Goal: Task Accomplishment & Management: Contribute content

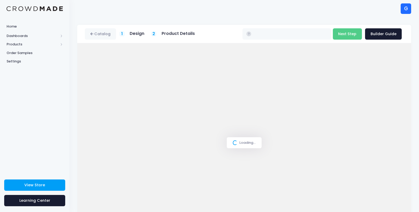
type input "$36.47"
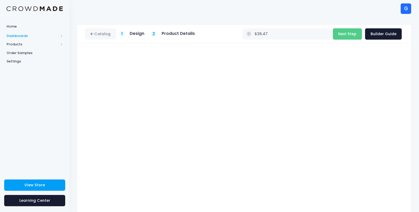
click at [11, 34] on span "Dashboards" at bounding box center [33, 35] width 52 height 5
click at [9, 63] on span "Products" at bounding box center [33, 61] width 52 height 5
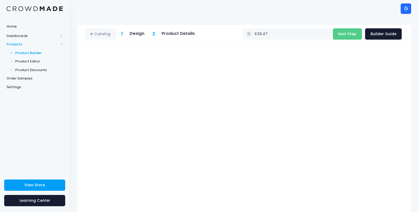
click at [21, 52] on span "Product Builder" at bounding box center [39, 52] width 48 height 5
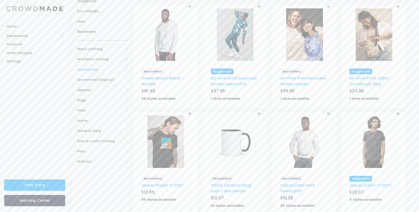
scroll to position [58, 0]
click at [96, 139] on span "Kids' & youth clothing" at bounding box center [100, 140] width 47 height 5
click at [91, 153] on span "All Kids' & youth clothing" at bounding box center [104, 153] width 37 height 10
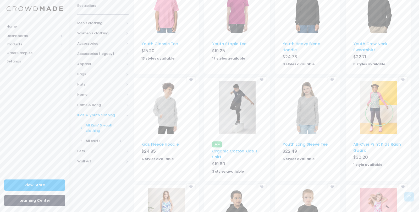
scroll to position [77, 0]
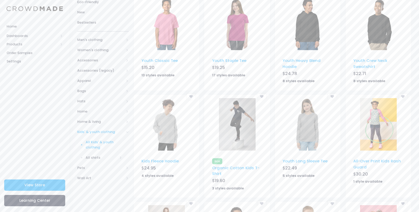
click at [307, 29] on img at bounding box center [308, 24] width 37 height 52
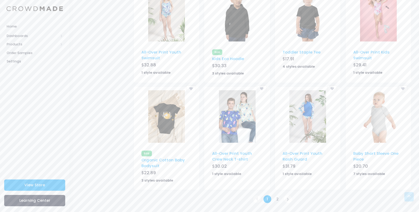
scroll to position [281, 0]
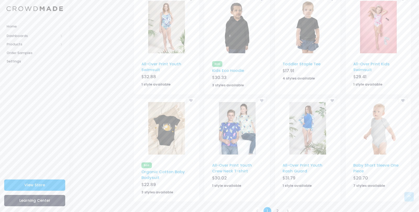
click at [232, 33] on img at bounding box center [237, 27] width 37 height 52
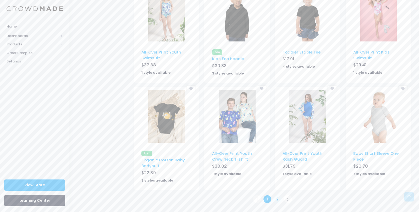
click at [276, 198] on link "2" at bounding box center [278, 199] width 9 height 9
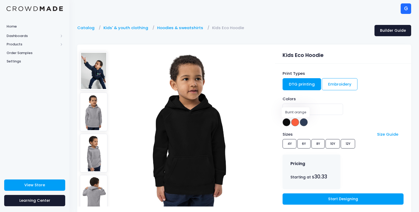
click at [295, 123] on span at bounding box center [295, 122] width 8 height 8
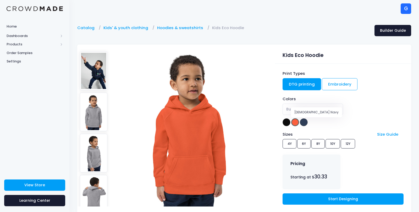
click at [306, 125] on span at bounding box center [304, 122] width 8 height 8
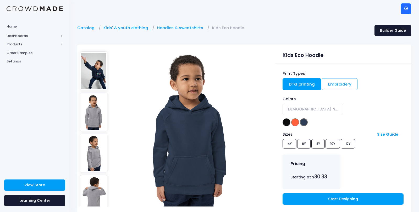
click at [282, 124] on div "Print Types DTG printing Embroidery Colors Black Burnt orange French Navy Frenc…" at bounding box center [343, 139] width 136 height 150
click at [284, 124] on span at bounding box center [287, 122] width 8 height 8
select select "Black"
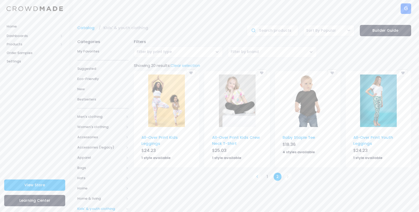
click at [259, 177] on link at bounding box center [257, 176] width 9 height 9
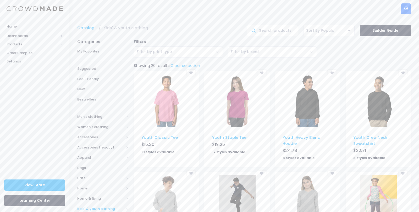
click at [313, 99] on img at bounding box center [308, 100] width 37 height 52
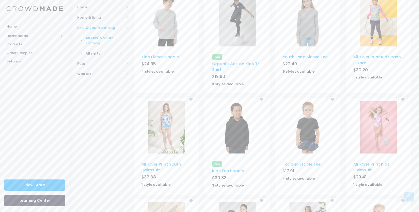
scroll to position [182, 0]
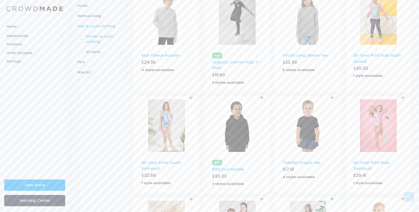
click at [243, 133] on img at bounding box center [237, 125] width 37 height 52
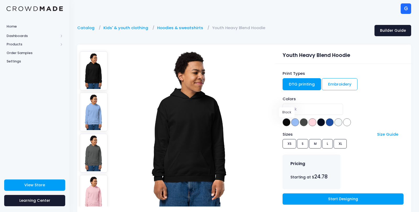
click at [285, 124] on span at bounding box center [287, 122] width 8 height 8
click at [293, 126] on span at bounding box center [295, 122] width 8 height 8
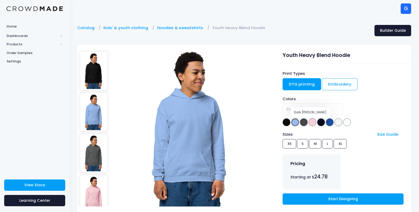
click at [302, 123] on span at bounding box center [304, 122] width 8 height 8
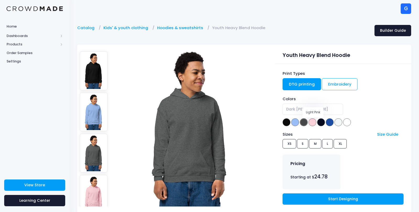
click at [314, 124] on span at bounding box center [313, 122] width 8 height 8
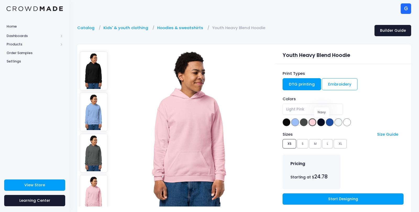
click at [322, 124] on span at bounding box center [321, 122] width 8 height 8
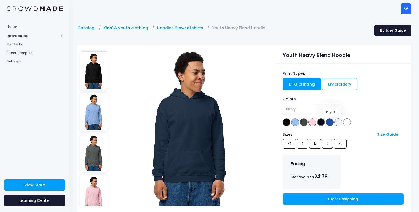
click at [331, 123] on span at bounding box center [330, 122] width 8 height 8
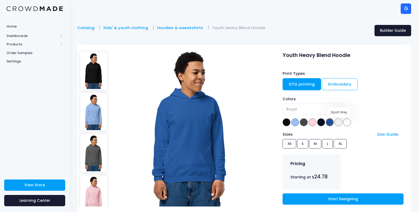
click at [341, 123] on span at bounding box center [339, 122] width 8 height 8
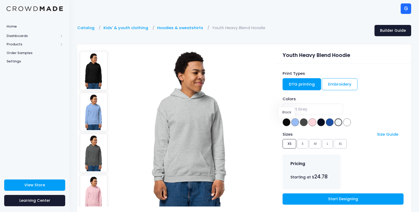
click at [288, 122] on span at bounding box center [287, 122] width 8 height 8
select select "Black"
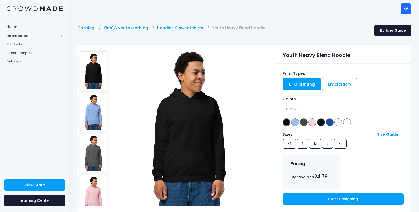
click at [289, 85] on link "DTG printing" at bounding box center [302, 84] width 39 height 12
click at [302, 85] on link "DTG printing" at bounding box center [302, 84] width 39 height 12
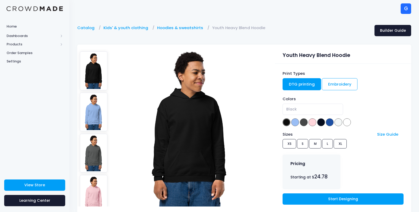
click at [302, 85] on link "DTG printing" at bounding box center [302, 84] width 39 height 12
click at [336, 199] on link "Start Designing" at bounding box center [343, 198] width 121 height 11
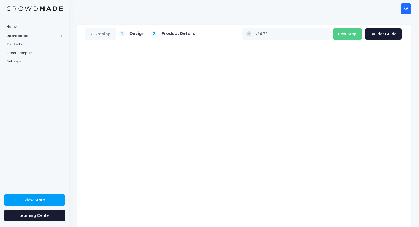
type input "$29.78"
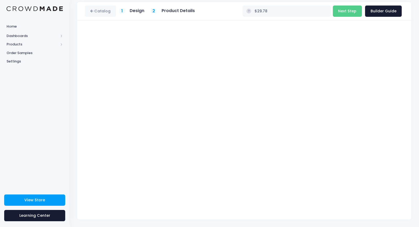
scroll to position [23, 0]
click at [350, 14] on button "Next Step" at bounding box center [347, 11] width 29 height 11
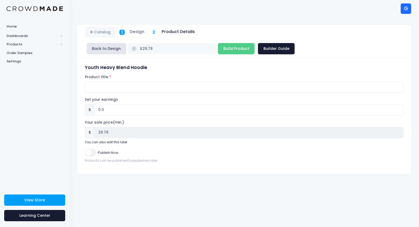
scroll to position [0, 0]
click at [126, 43] on button "Back to Design" at bounding box center [107, 48] width 40 height 11
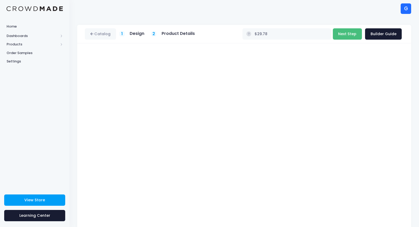
click at [347, 32] on button "Next Step" at bounding box center [347, 33] width 29 height 11
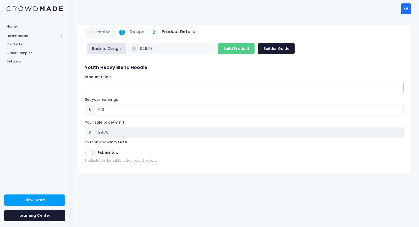
click at [140, 81] on input "Product title" at bounding box center [244, 86] width 319 height 11
type input "Niner pare hoodie Big kids (xs-xl)"
click at [115, 104] on input "0.0" at bounding box center [249, 109] width 309 height 11
type input "30.0"
type input "$59.78"
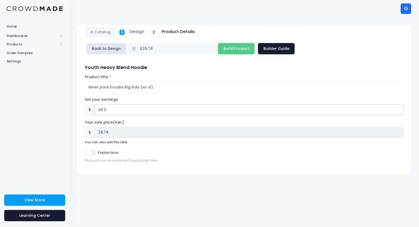
type input "59.78"
type input "300.0"
type input "$329.78"
type input "329.78"
type input "30.0"
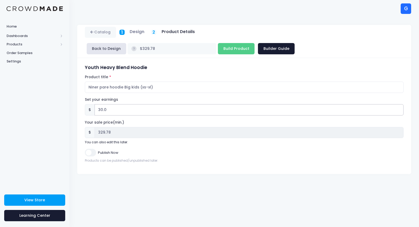
type input "$59.78"
type input "59.78"
type input "30.0"
click at [93, 149] on input "Publish Now" at bounding box center [90, 153] width 11 height 8
checkbox input "true"
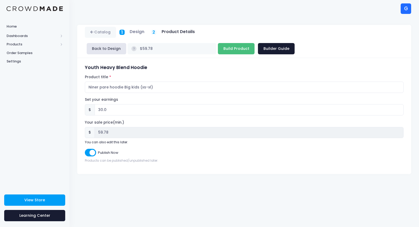
click at [255, 43] on input "Build Product" at bounding box center [236, 48] width 37 height 11
type input "Building product..."
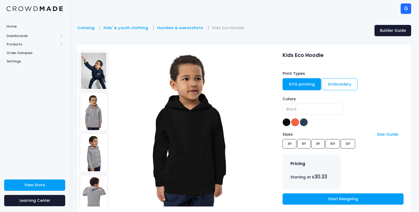
click at [286, 142] on div "Sizes Size Guide 4Y 6Y 8Y 10Y 12Y" at bounding box center [343, 140] width 121 height 19
click at [26, 34] on span "Dashboards" at bounding box center [33, 35] width 52 height 5
click at [24, 53] on span "Product Sales" at bounding box center [39, 52] width 48 height 5
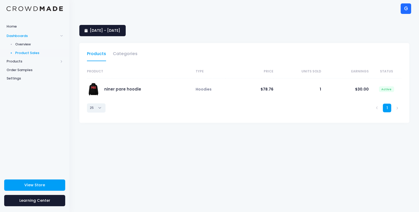
click at [98, 109] on select "10 25 50 100" at bounding box center [96, 107] width 19 height 9
select select "50"
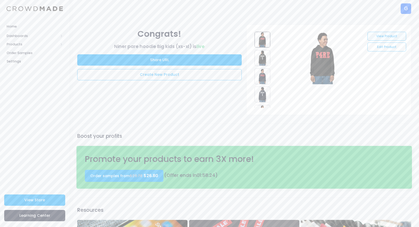
click at [382, 34] on link "View Product" at bounding box center [387, 36] width 39 height 9
click at [167, 72] on link "Create New Product" at bounding box center [159, 74] width 165 height 11
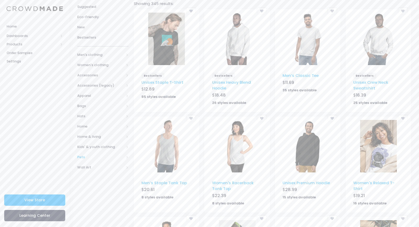
scroll to position [74, 0]
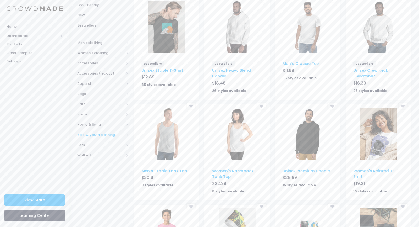
click at [81, 136] on span "Kids' & youth clothing" at bounding box center [100, 134] width 47 height 5
click at [85, 150] on link "All Kids' & youth clothing" at bounding box center [99, 147] width 58 height 15
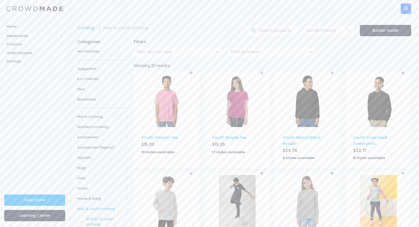
click at [309, 105] on img at bounding box center [308, 100] width 37 height 52
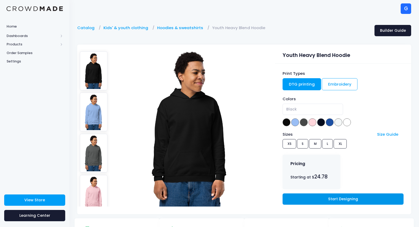
click at [325, 202] on link "Start Designing" at bounding box center [343, 198] width 121 height 11
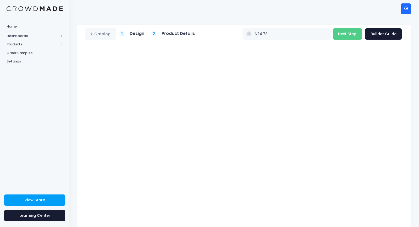
type input "$29.78"
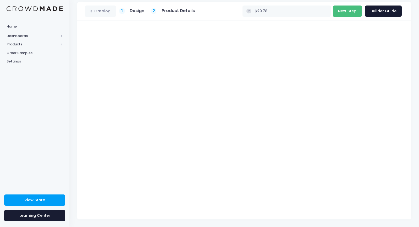
click at [350, 13] on button "Next Step" at bounding box center [347, 11] width 29 height 11
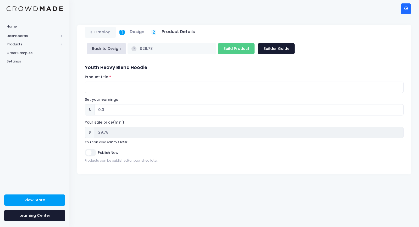
scroll to position [0, 0]
click at [199, 81] on input "Product title" at bounding box center [244, 86] width 319 height 11
type input "raider pare hoodie big kids (xs-xl)"
click at [124, 104] on input "0.0" at bounding box center [249, 109] width 309 height 11
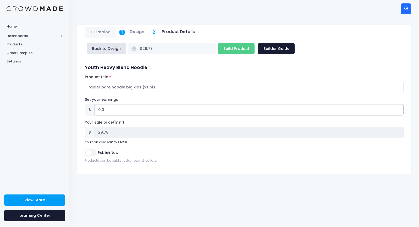
type input "30.0"
type input "$59.78"
type input "59.78"
type input "30.0"
click at [92, 149] on input "Publish Now" at bounding box center [90, 153] width 11 height 8
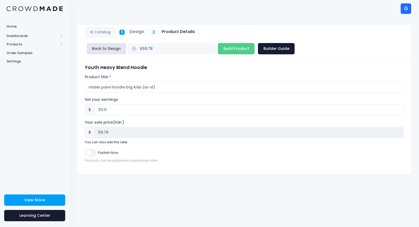
checkbox input "true"
click at [255, 43] on input "Build Product" at bounding box center [236, 48] width 37 height 11
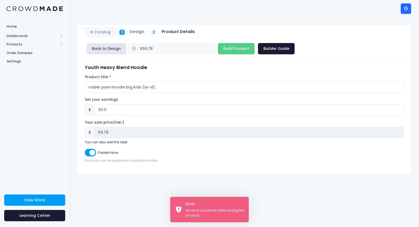
click at [239, 58] on div "Youth Heavy Blend Hoodie Product title raider pare hoodie big kids (xs-xl) Set …" at bounding box center [244, 116] width 334 height 116
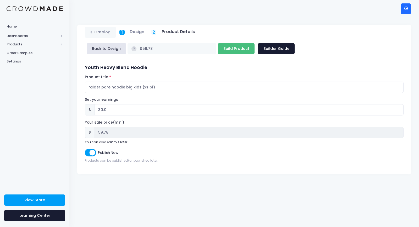
click at [255, 43] on input "Build Product" at bounding box center [236, 48] width 37 height 11
type input "Building product..."
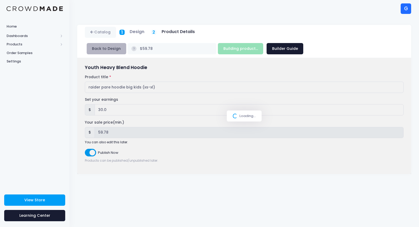
click at [126, 43] on button "Back to Design" at bounding box center [107, 48] width 40 height 11
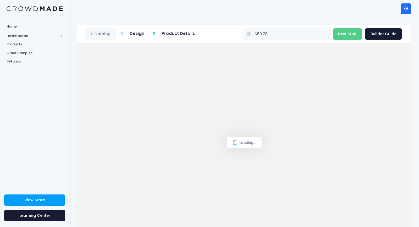
click at [162, 72] on div "Loading..." at bounding box center [244, 142] width 334 height 199
click at [172, 72] on div "Loading..." at bounding box center [244, 142] width 334 height 199
click at [377, 61] on div "Loading..." at bounding box center [244, 142] width 334 height 199
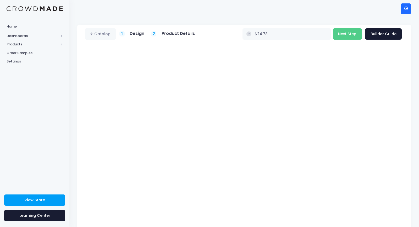
type input "$29.78"
click at [350, 37] on button "Next Step" at bounding box center [347, 33] width 29 height 11
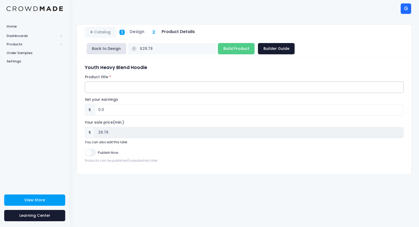
click at [136, 81] on input "Product title" at bounding box center [244, 86] width 319 height 11
type input "raider pare hoodie big kids (xs-xl)"
click at [102, 104] on input "0.0" at bounding box center [249, 109] width 309 height 11
type input "30.0"
type input "$59.78"
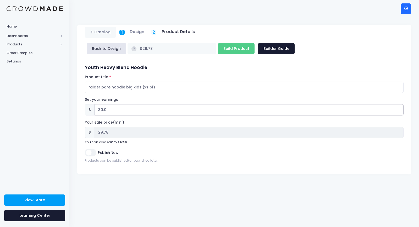
type input "59.78"
type input "30.0"
click at [91, 149] on input "Publish Now" at bounding box center [90, 153] width 11 height 8
checkbox input "true"
click at [255, 43] on input "Build Product" at bounding box center [236, 48] width 37 height 11
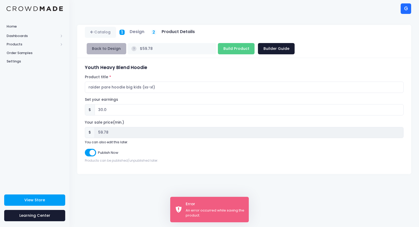
click at [126, 43] on button "Back to Design" at bounding box center [107, 48] width 40 height 11
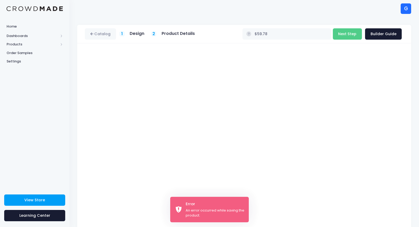
scroll to position [7, 0]
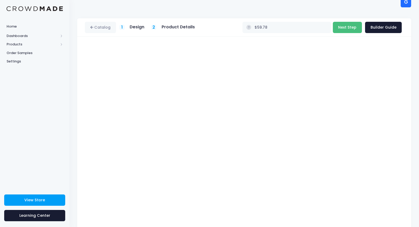
click at [351, 29] on button "Next Step" at bounding box center [347, 27] width 29 height 11
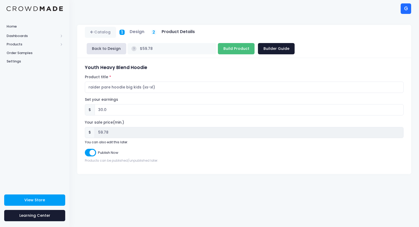
click at [255, 43] on input "Build Product" at bounding box center [236, 48] width 37 height 11
type input "Building product..."
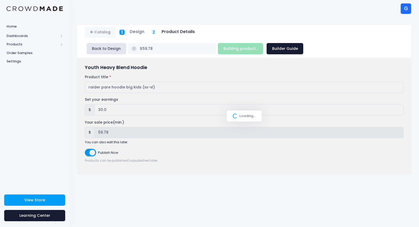
click at [157, 72] on div "Loading..." at bounding box center [244, 116] width 334 height 116
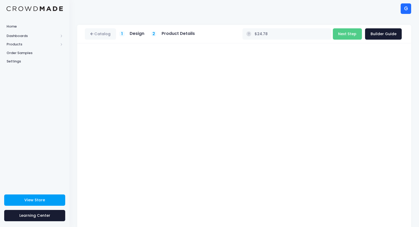
type input "$29.78"
click at [351, 33] on button "Next Step" at bounding box center [347, 33] width 29 height 11
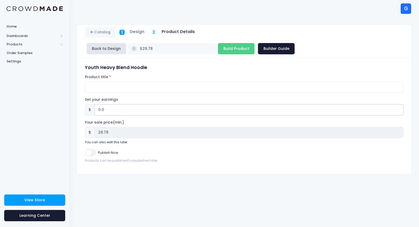
click at [117, 104] on input "0.0" at bounding box center [249, 109] width 309 height 11
type input "30.0"
type input "$59.78"
type input "59.78"
type input "30.0"
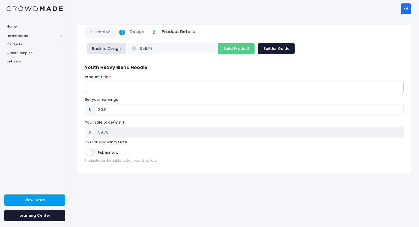
click at [93, 81] on input "Product title" at bounding box center [244, 86] width 319 height 11
type input "raider pare hoodie big kids (xs-xl)"
click at [86, 149] on input "Publish Now" at bounding box center [90, 153] width 11 height 8
checkbox input "true"
click at [255, 43] on input "Build Product" at bounding box center [236, 48] width 37 height 11
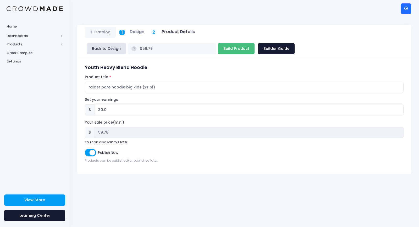
type input "Building product..."
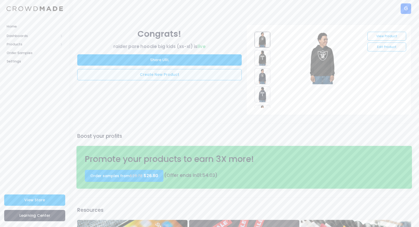
click at [150, 77] on link "Create New Product" at bounding box center [159, 74] width 165 height 11
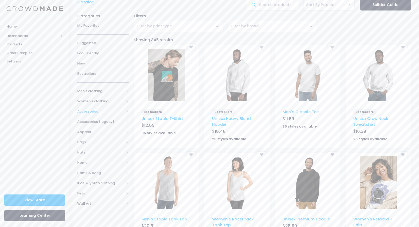
scroll to position [58, 0]
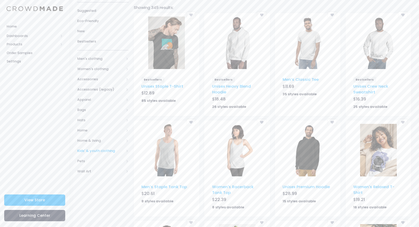
click at [88, 148] on span "Kids' & youth clothing" at bounding box center [102, 151] width 51 height 10
click at [97, 164] on span "All Kids' & youth clothing" at bounding box center [104, 163] width 37 height 10
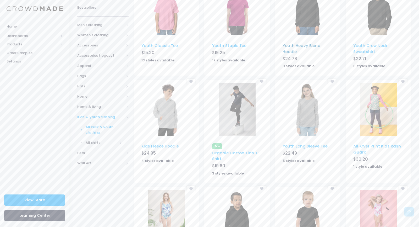
scroll to position [179, 0]
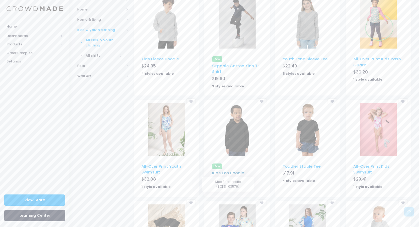
click at [224, 173] on link "Kids Eco Hoodie" at bounding box center [228, 173] width 32 height 6
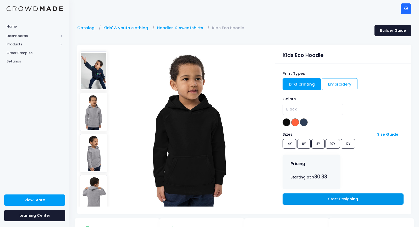
click at [323, 203] on link "Start Designing" at bounding box center [343, 198] width 121 height 11
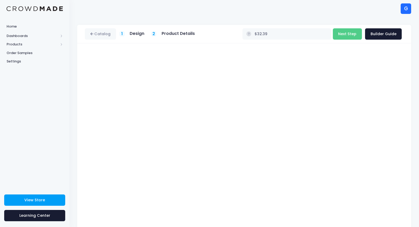
type input "$37.39"
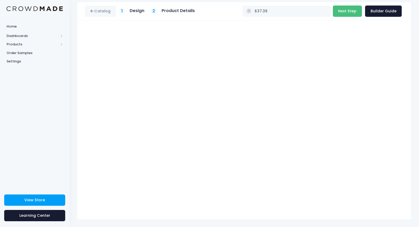
click at [347, 12] on button "Next Step" at bounding box center [347, 11] width 29 height 11
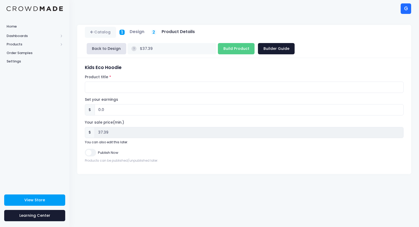
scroll to position [0, 0]
click at [120, 104] on input "0.0" at bounding box center [249, 109] width 309 height 11
type input "30.0"
type input "$67.39"
type input "67.39"
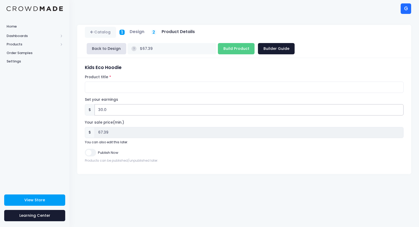
type input "30.0"
click at [102, 81] on input "Product title" at bounding box center [244, 86] width 319 height 11
type input "niner pare hoodie little kids (4y-12y)"
click at [90, 149] on input "Publish Now" at bounding box center [90, 153] width 11 height 8
checkbox input "true"
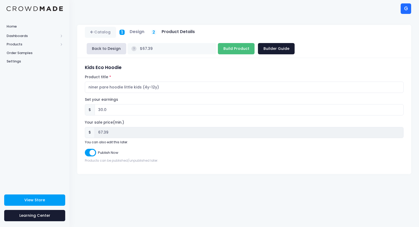
click at [255, 43] on input "Build Product" at bounding box center [236, 48] width 37 height 11
type input "Building product..."
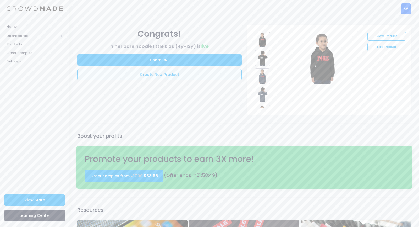
click at [168, 78] on link "Create New Product" at bounding box center [159, 74] width 165 height 11
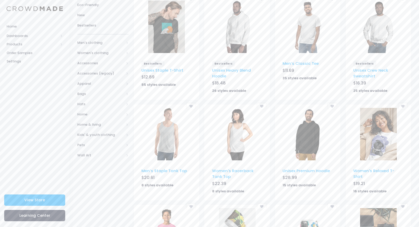
scroll to position [74, 0]
click at [89, 137] on span "Kids' & youth clothing" at bounding box center [100, 134] width 47 height 5
click at [94, 152] on span "All Kids' & youth clothing" at bounding box center [104, 148] width 37 height 10
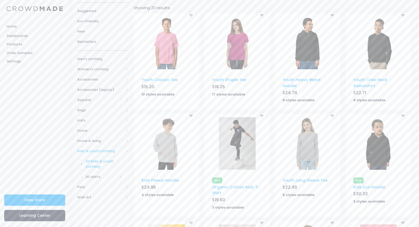
scroll to position [56, 0]
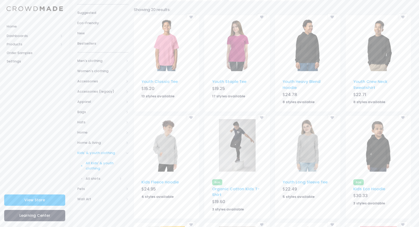
click at [175, 150] on img at bounding box center [166, 145] width 37 height 52
click at [382, 154] on img at bounding box center [378, 145] width 37 height 52
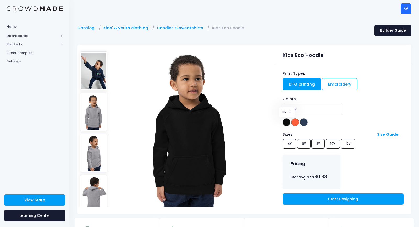
click at [286, 124] on span at bounding box center [287, 122] width 8 height 8
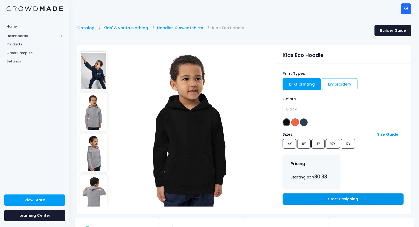
click at [336, 202] on link "Start Designing" at bounding box center [343, 198] width 121 height 11
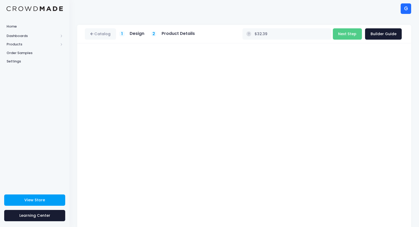
type input "$37.39"
click at [344, 32] on button "Next Step" at bounding box center [347, 33] width 29 height 11
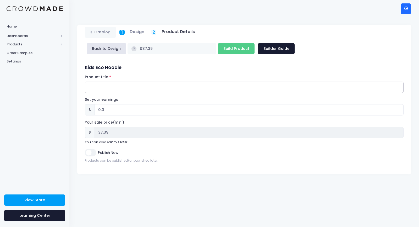
click at [135, 81] on input "Product title" at bounding box center [244, 86] width 319 height 11
type input "raider pare hoodie little kids (4y-12y)"
click at [118, 104] on input "0.0" at bounding box center [249, 109] width 309 height 11
type input "30.0"
type input "$67.39"
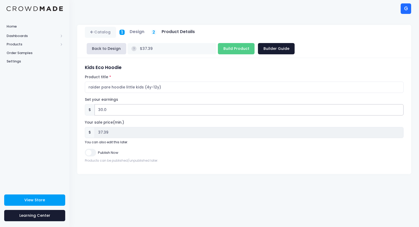
type input "67.39"
type input "30.0"
click at [90, 149] on input "Publish Now" at bounding box center [90, 153] width 11 height 8
checkbox input "true"
click at [255, 43] on input "Build Product" at bounding box center [236, 48] width 37 height 11
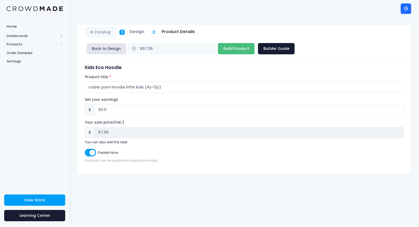
type input "Building product..."
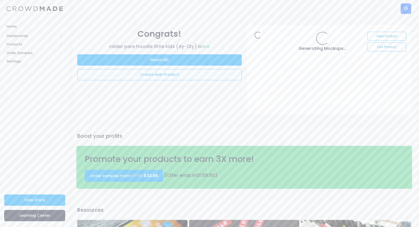
click at [182, 78] on link "Create New Product" at bounding box center [159, 74] width 165 height 11
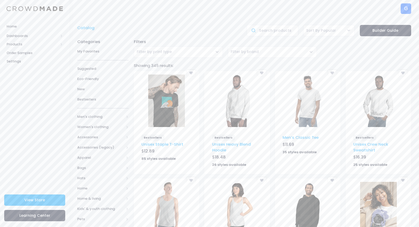
scroll to position [56, 0]
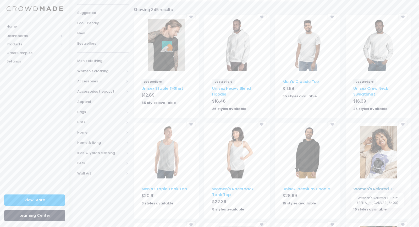
click at [360, 188] on link "Women's Relaxed T-Shirt" at bounding box center [373, 191] width 41 height 11
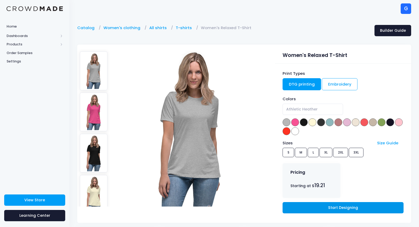
click at [335, 209] on link "Start Designing" at bounding box center [343, 207] width 121 height 11
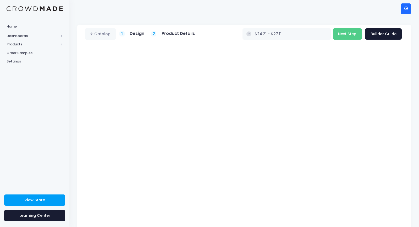
scroll to position [7, 0]
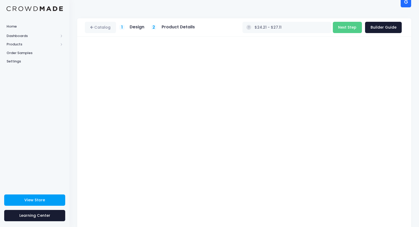
type input "$26.42 - $29.32"
type input "26.42"
click at [343, 25] on button "Next Step" at bounding box center [347, 27] width 29 height 11
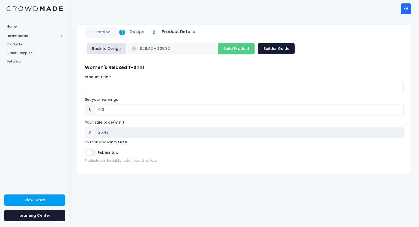
scroll to position [0, 0]
click at [109, 104] on input "0.0" at bounding box center [249, 109] width 309 height 11
type input "30.0"
type input "$56.42 - $59.32"
type input "56.42"
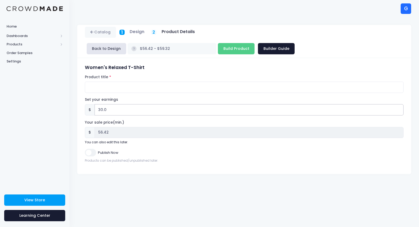
type input "30.0"
click at [101, 81] on input "Product title" at bounding box center [244, 86] width 319 height 11
type input "niner pare women's relaxed t-shirt"
click at [90, 149] on input "Publish Now" at bounding box center [90, 153] width 11 height 8
checkbox input "true"
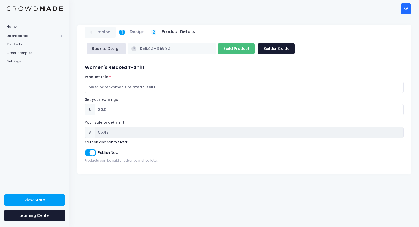
click at [255, 43] on input "Build Product" at bounding box center [236, 48] width 37 height 11
type input "Building product..."
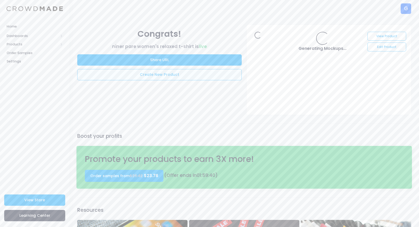
click at [199, 74] on link "Create New Product" at bounding box center [159, 74] width 165 height 11
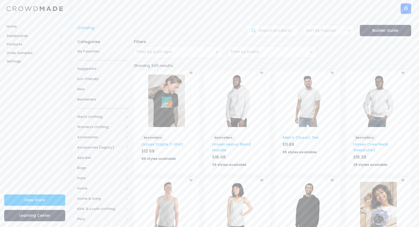
click at [381, 195] on img at bounding box center [378, 208] width 37 height 52
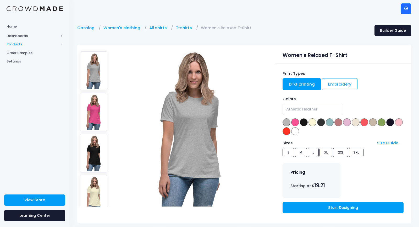
click at [18, 44] on span "Products" at bounding box center [33, 44] width 52 height 5
click at [25, 62] on span "Product Editor" at bounding box center [39, 61] width 48 height 5
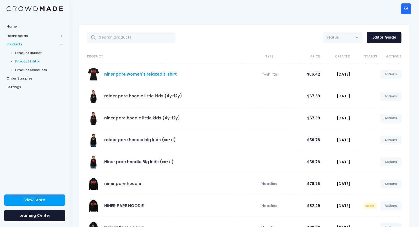
click at [161, 77] on link "niner pare women's relaxed t-shirt" at bounding box center [140, 74] width 73 height 6
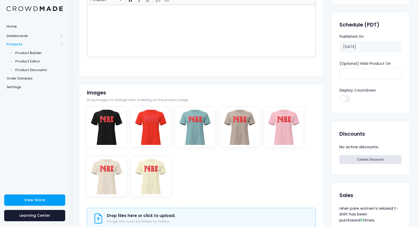
scroll to position [89, 0]
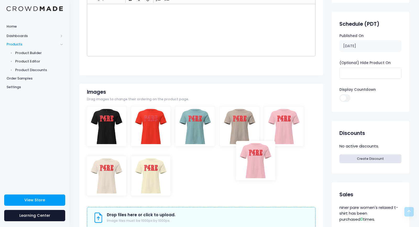
drag, startPoint x: 283, startPoint y: 117, endPoint x: 254, endPoint y: 151, distance: 44.6
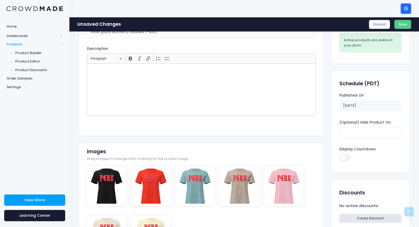
scroll to position [0, 0]
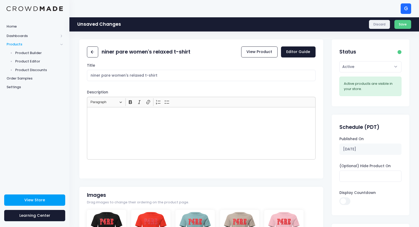
click at [376, 23] on link "Discard" at bounding box center [379, 24] width 21 height 9
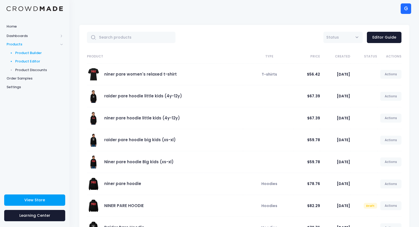
click at [30, 52] on span "Product Builder" at bounding box center [39, 52] width 48 height 5
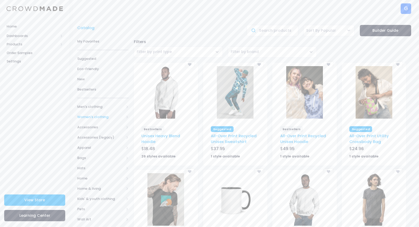
click at [92, 115] on span "Women's clothing" at bounding box center [100, 116] width 47 height 5
click at [95, 159] on link "All shirts" at bounding box center [99, 162] width 58 height 10
click at [96, 174] on span "All shirts" at bounding box center [105, 172] width 34 height 5
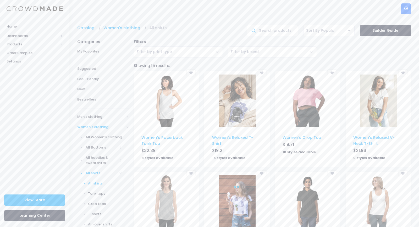
click at [238, 119] on img at bounding box center [237, 100] width 37 height 52
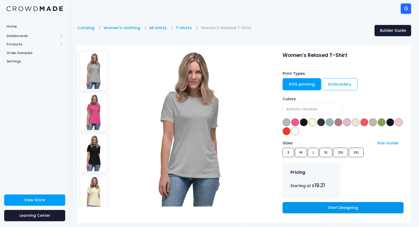
click at [312, 209] on link "Start Designing" at bounding box center [343, 207] width 121 height 11
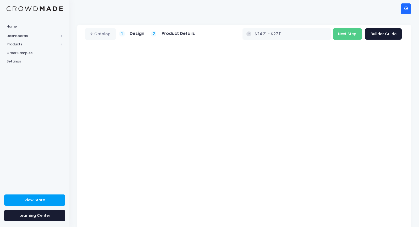
scroll to position [7, 0]
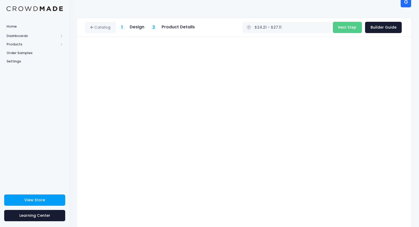
type input "$26.42 - $29.32"
click at [349, 25] on button "Next Step" at bounding box center [347, 27] width 29 height 11
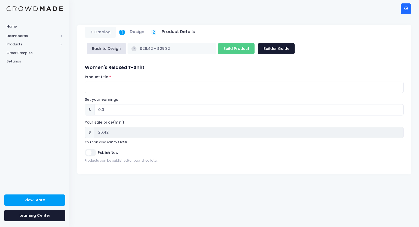
scroll to position [0, 0]
click at [179, 81] on input "Product title" at bounding box center [244, 86] width 319 height 11
type input "raider pare women's relaxed t-shirt"
click at [121, 104] on input "0.0" at bounding box center [249, 109] width 309 height 11
type input "30.0"
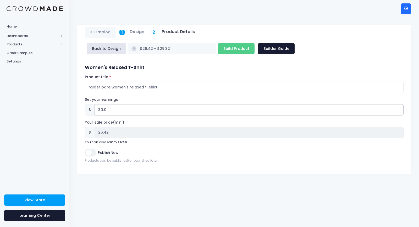
type input "$56.42 - $59.32"
type input "56.42"
type input "30.0"
click at [93, 149] on input "Publish Now" at bounding box center [90, 153] width 11 height 8
checkbox input "true"
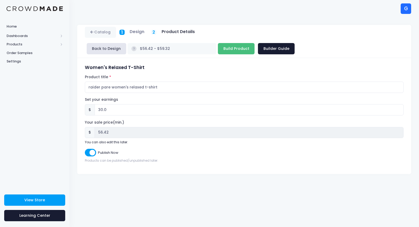
click at [255, 43] on input "Build Product" at bounding box center [236, 48] width 37 height 11
type input "Building product..."
